Goal: Navigation & Orientation: Go to known website

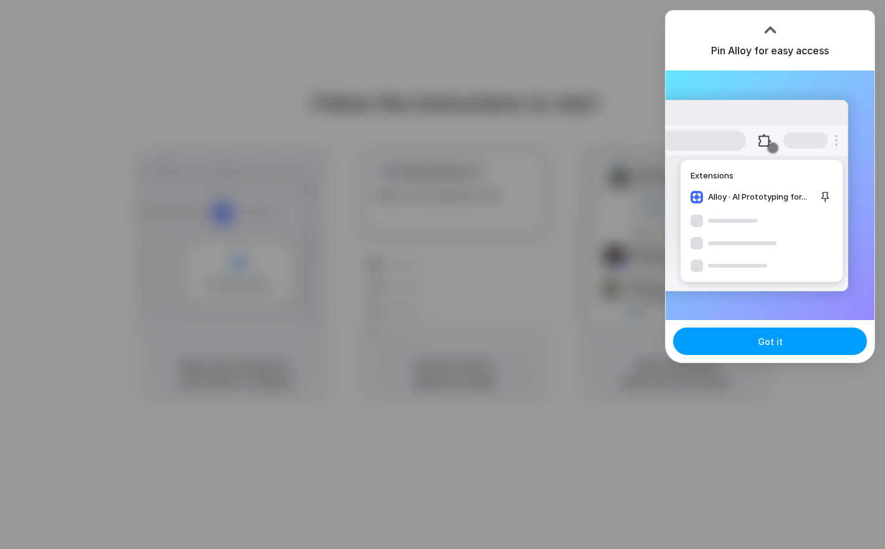
click at [779, 339] on span "Got it" at bounding box center [770, 341] width 25 height 13
